Goal: Find specific page/section: Find specific page/section

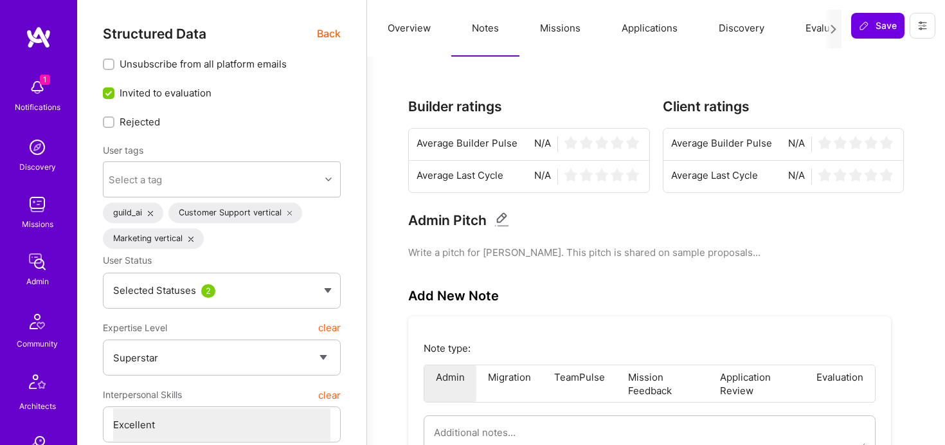
select select "7"
select select "AU"
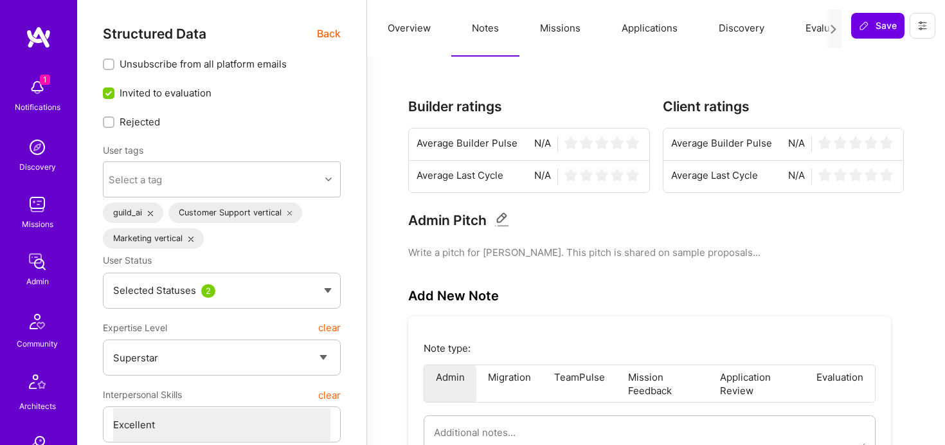
select select "Right Now"
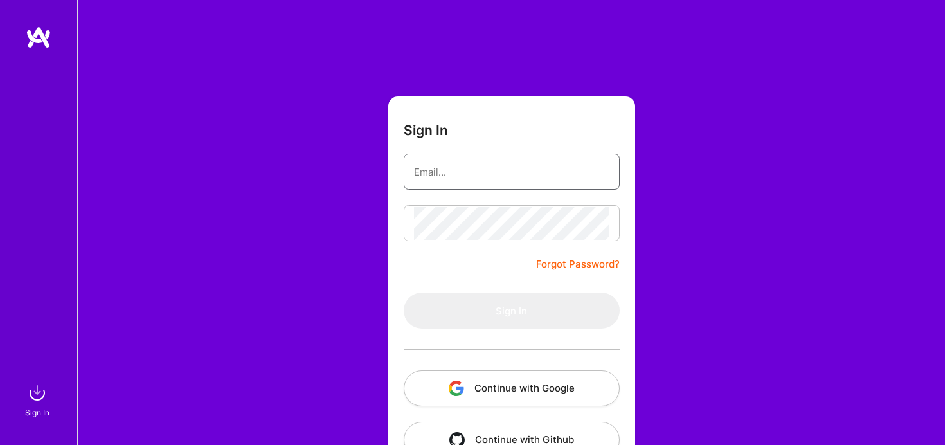
type input "[PERSON_NAME][EMAIL_ADDRESS][DOMAIN_NAME]"
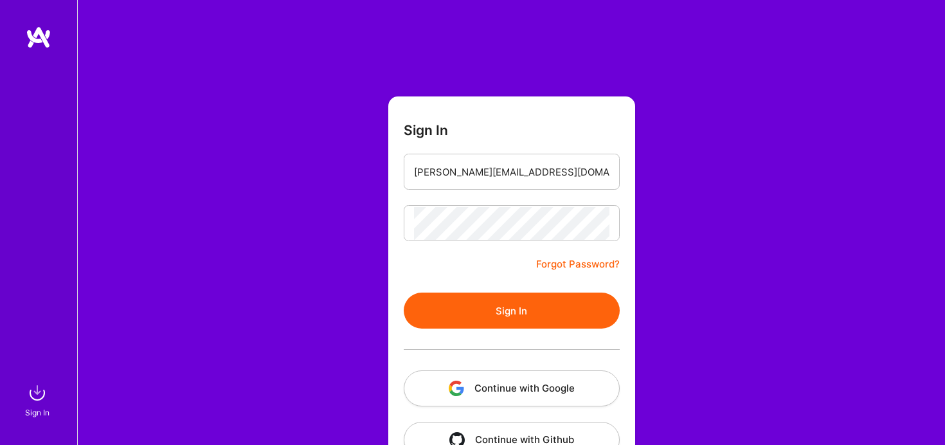
click at [524, 394] on button "Continue with Google" at bounding box center [512, 388] width 216 height 36
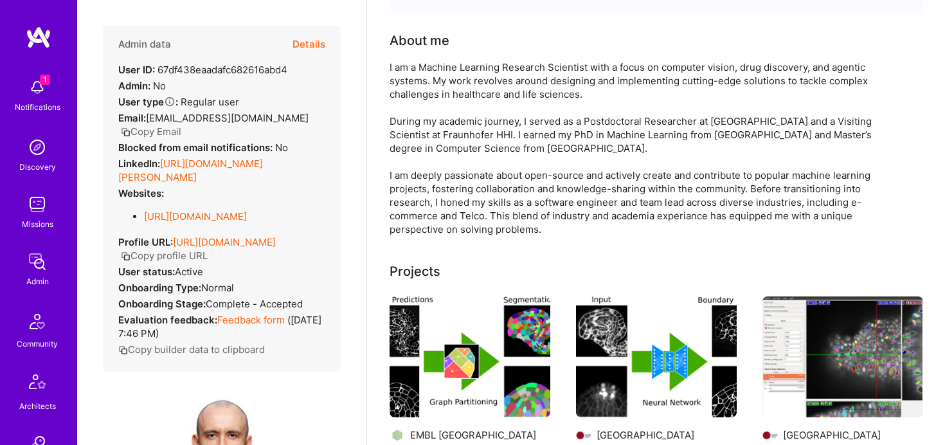
click at [315, 40] on button "Details" at bounding box center [308, 44] width 33 height 37
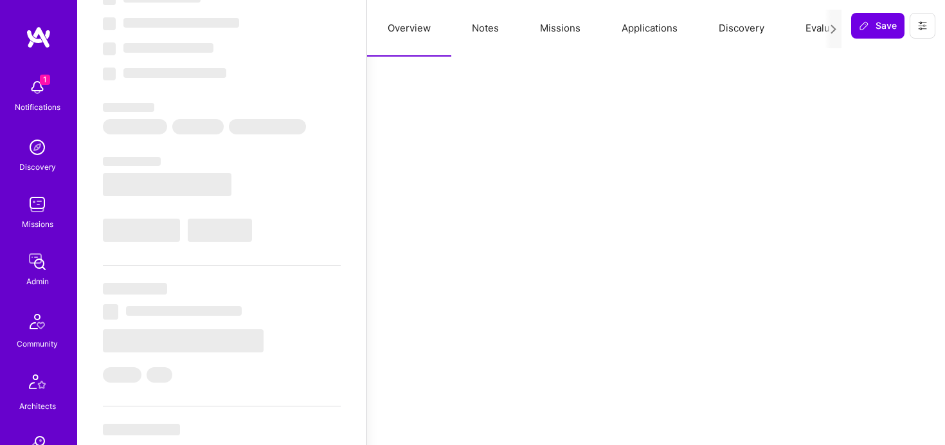
click at [486, 21] on button "Notes" at bounding box center [485, 28] width 68 height 57
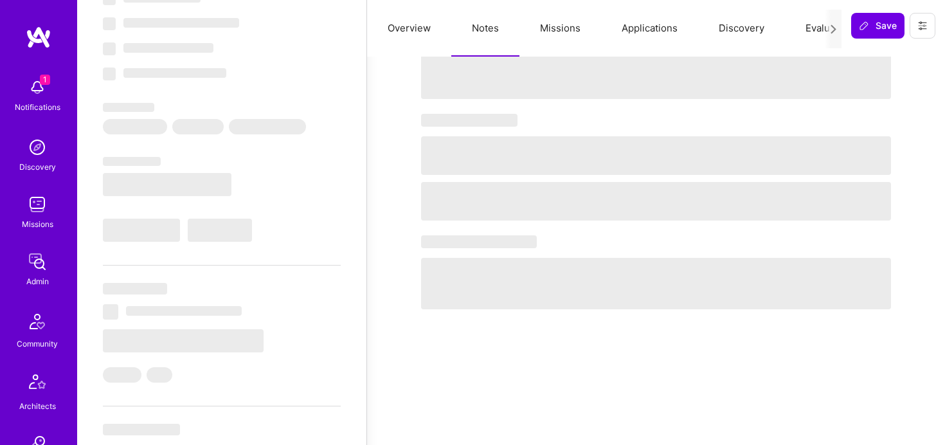
select select "Right Now"
select select "5"
select select "7"
select select "6"
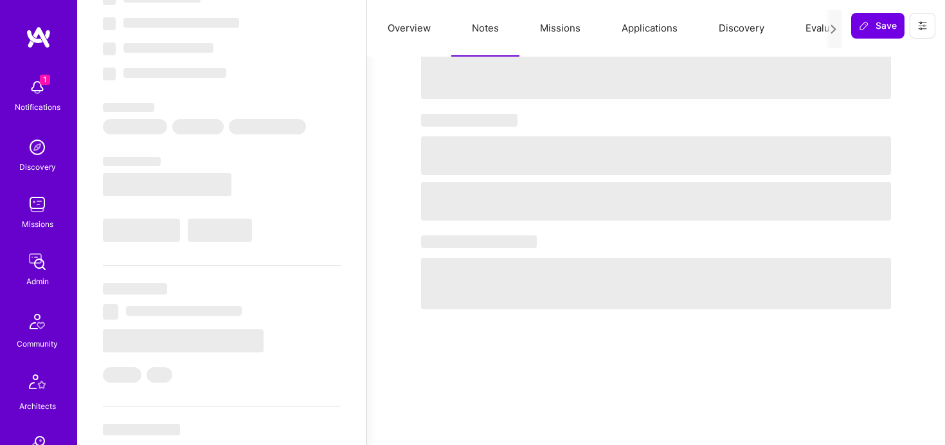
select select "DE"
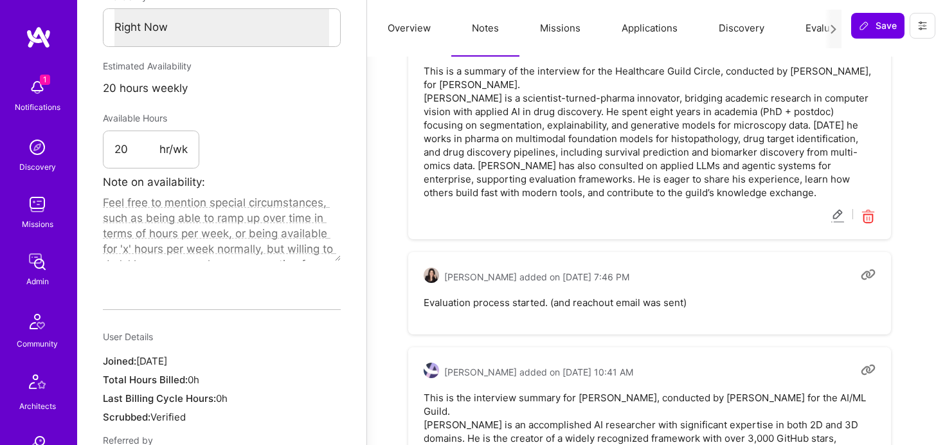
scroll to position [726, 0]
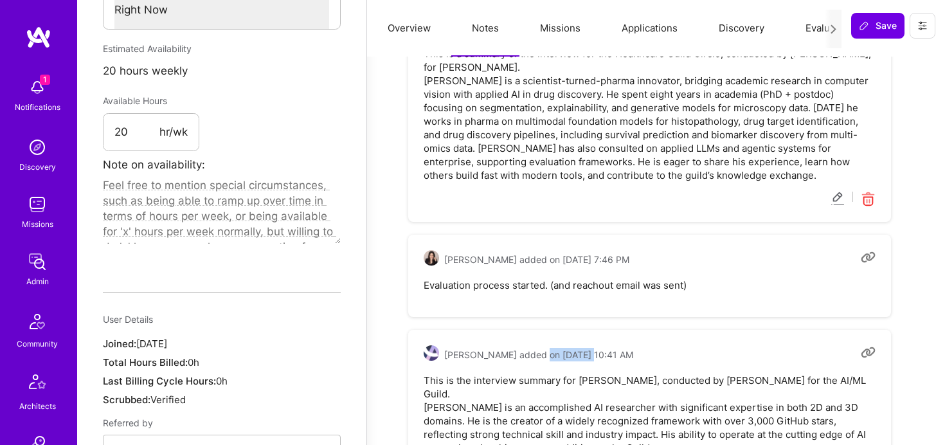
drag, startPoint x: 537, startPoint y: 354, endPoint x: 580, endPoint y: 355, distance: 43.7
click at [580, 355] on span "[PERSON_NAME] added on [DATE] 10:41 AM" at bounding box center [538, 354] width 189 height 13
copy span "[DATE]"
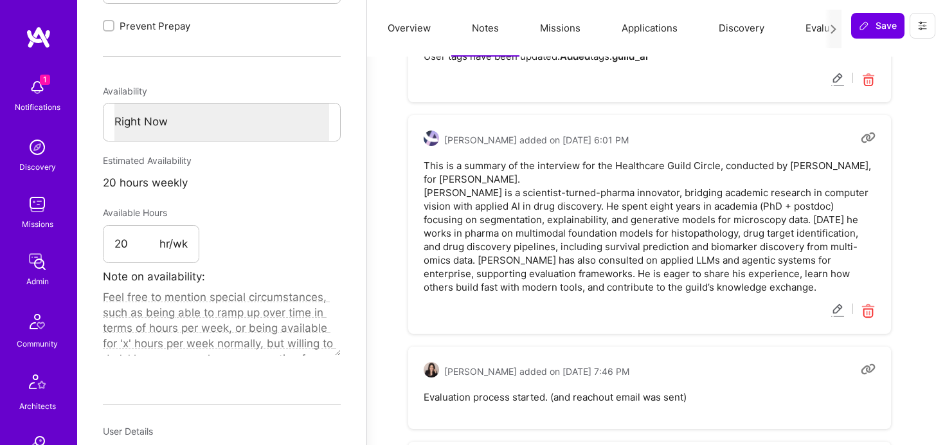
scroll to position [600, 0]
